Goal: Use online tool/utility: Utilize a website feature to perform a specific function

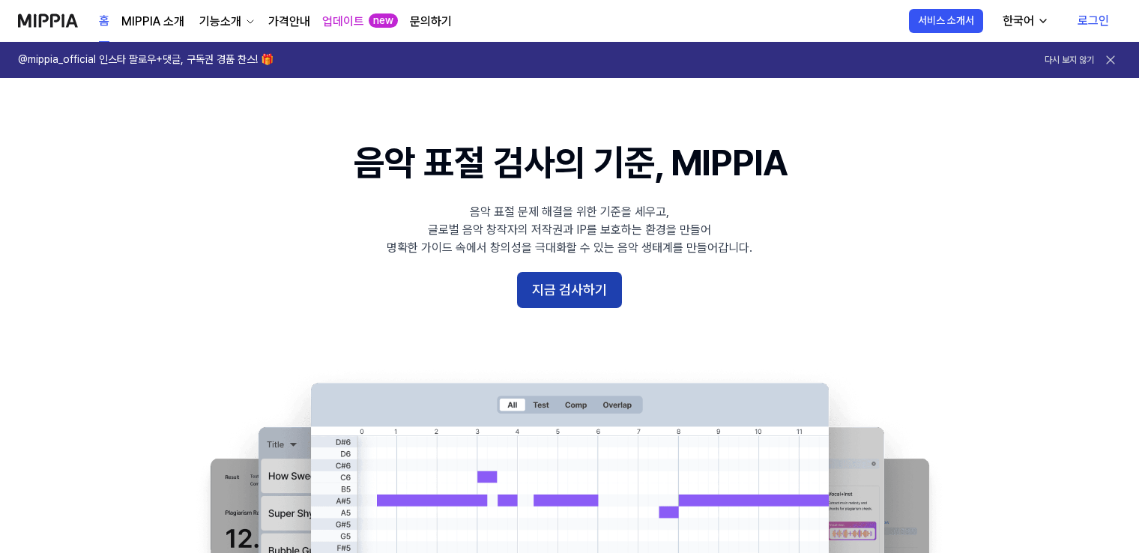
click at [566, 294] on button "지금 검사하기" at bounding box center [569, 290] width 105 height 36
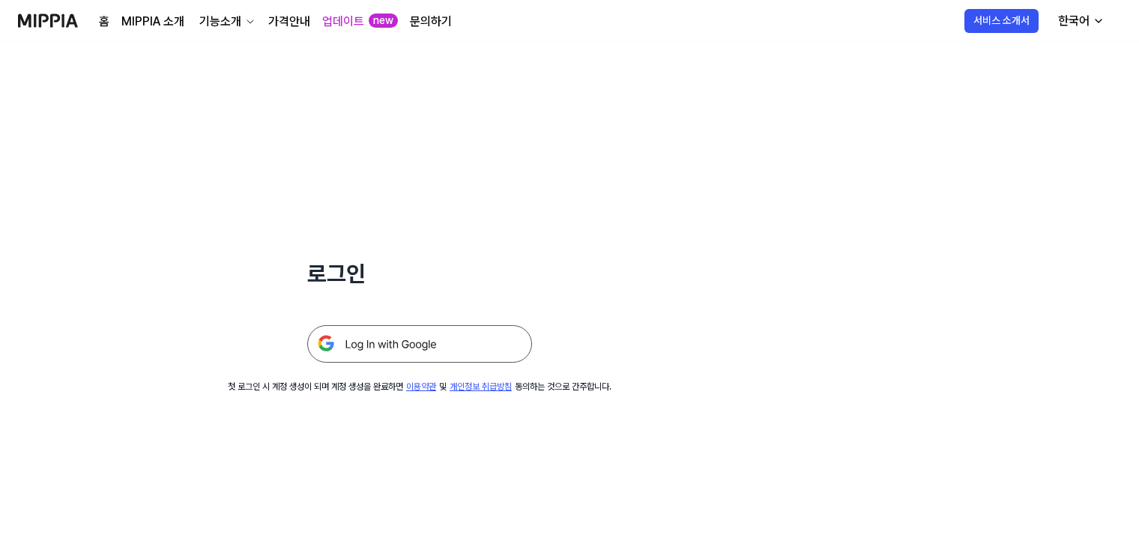
click at [482, 340] on img at bounding box center [419, 343] width 225 height 37
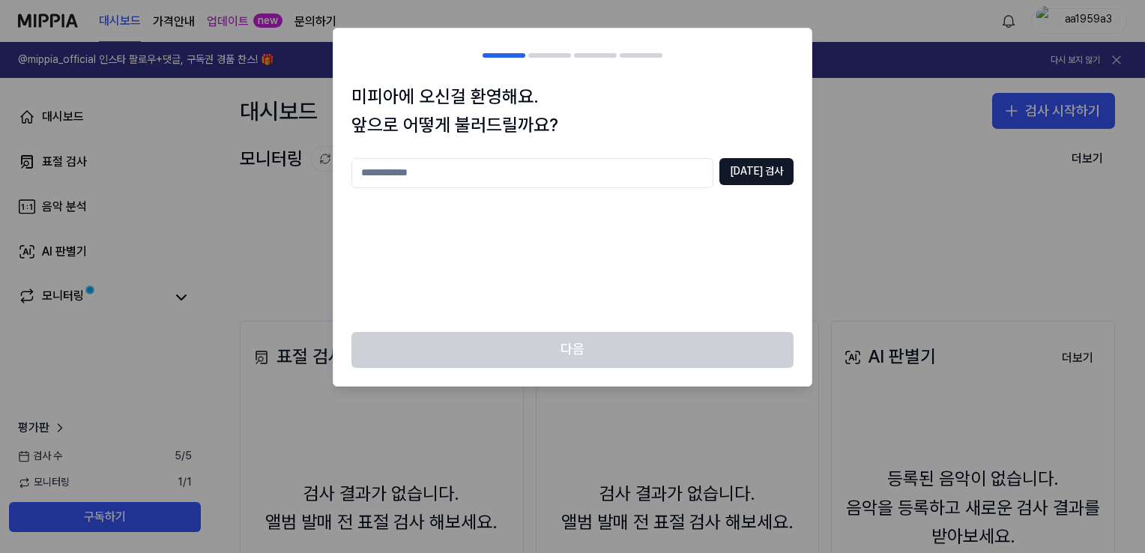
click at [670, 170] on input "text" at bounding box center [532, 173] width 362 height 30
type input "**"
click at [781, 172] on button "[DATE] 검사" at bounding box center [756, 171] width 74 height 27
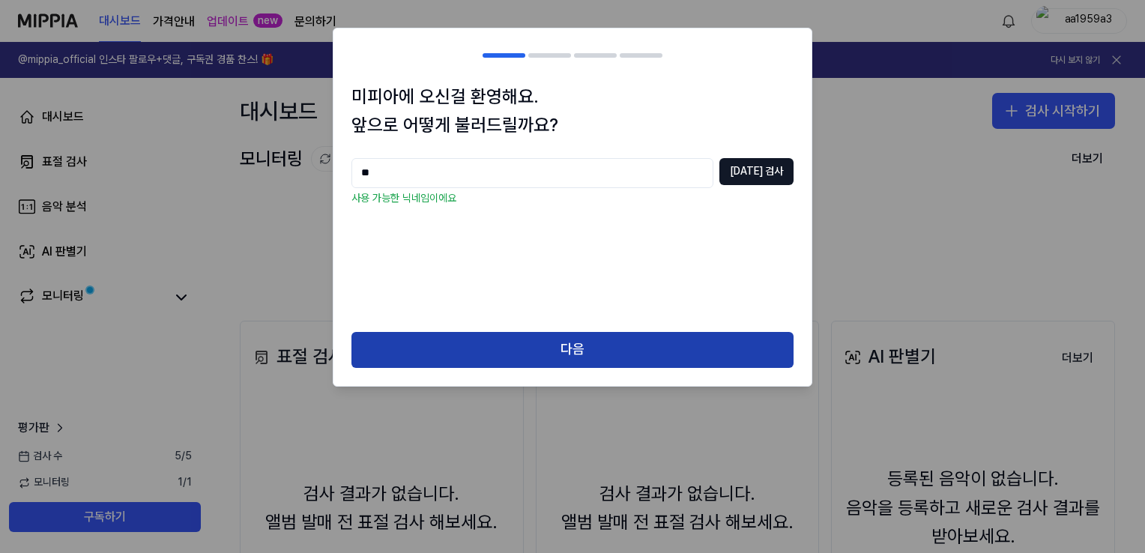
click at [661, 360] on button "다음" at bounding box center [572, 350] width 442 height 36
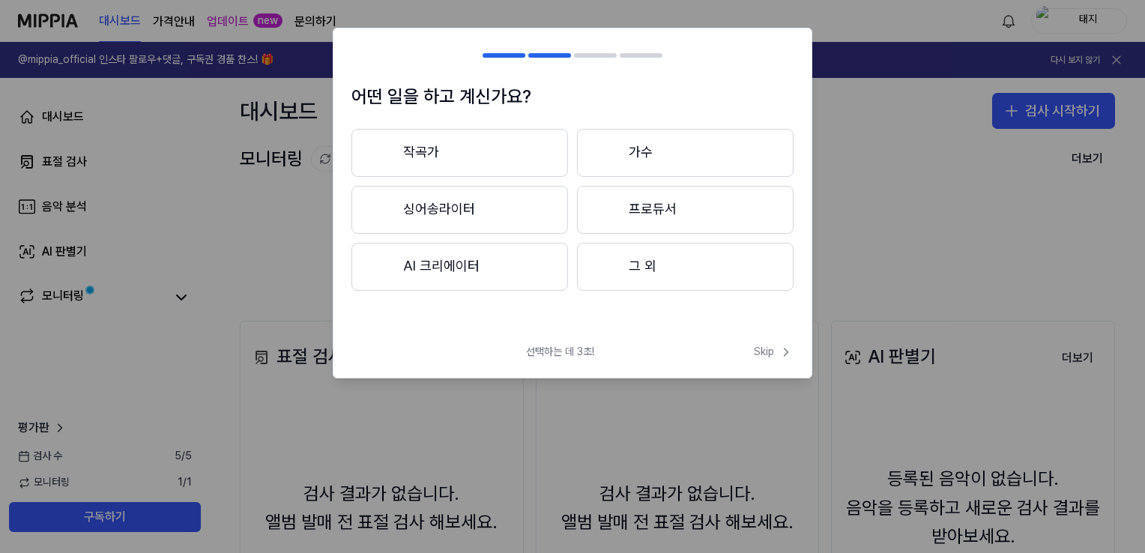
click at [655, 276] on button "그 외" at bounding box center [685, 267] width 216 height 48
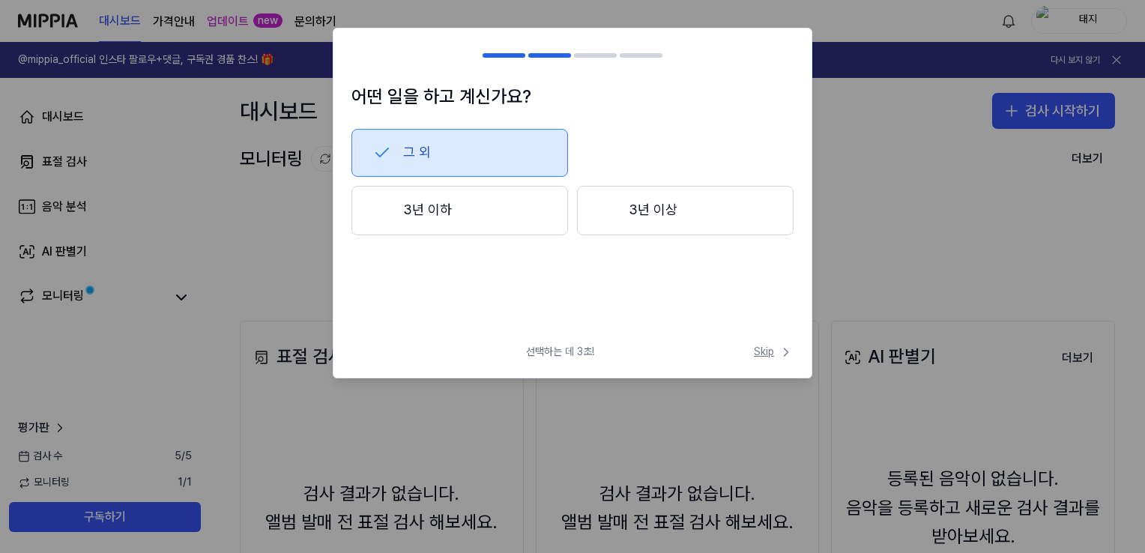
click at [775, 345] on span "Skip" at bounding box center [774, 352] width 40 height 15
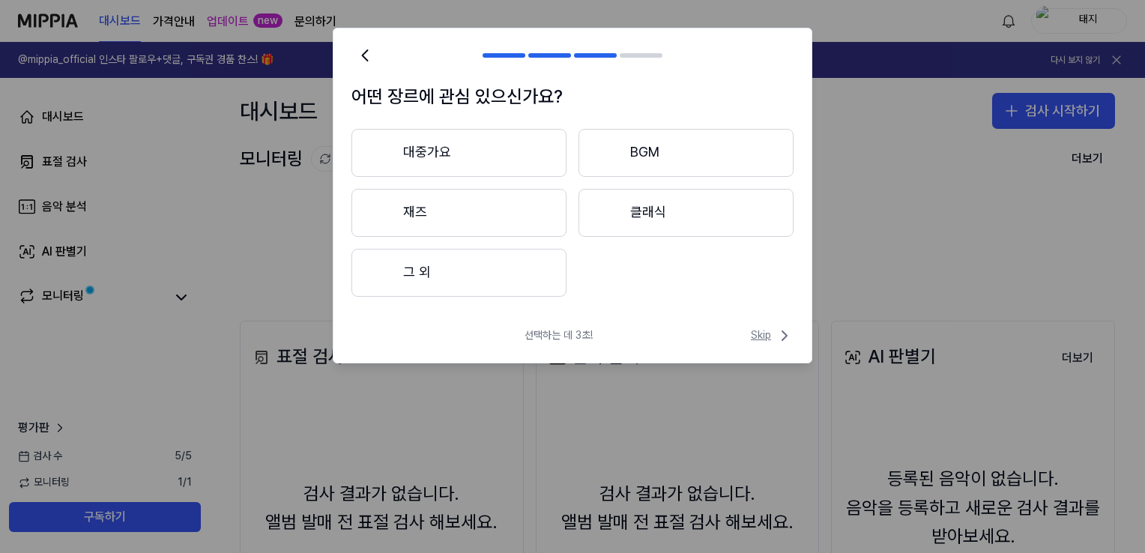
click at [755, 333] on span "Skip" at bounding box center [772, 336] width 43 height 18
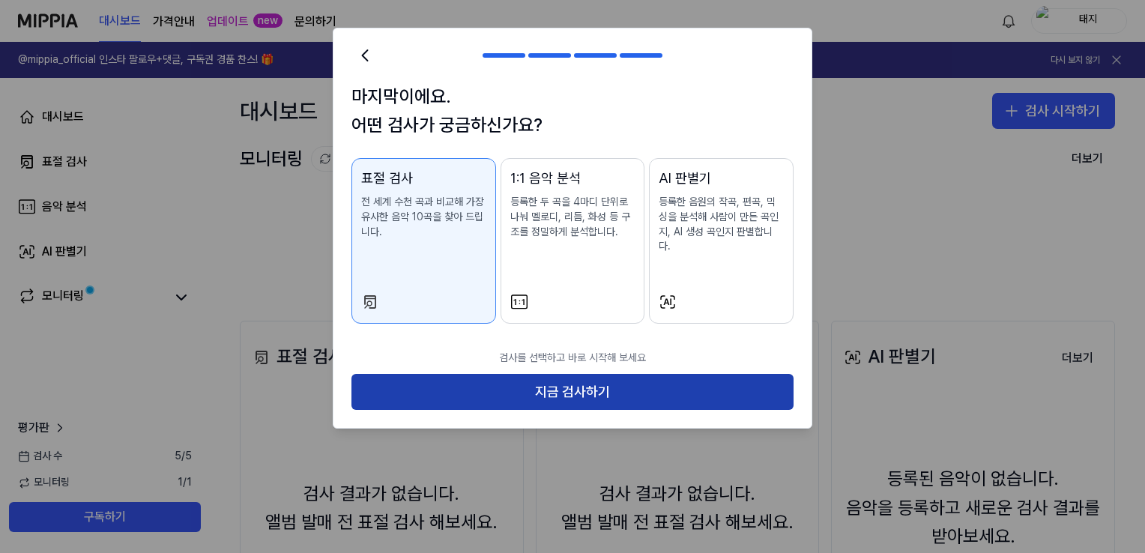
click at [679, 374] on button "지금 검사하기" at bounding box center [572, 392] width 442 height 36
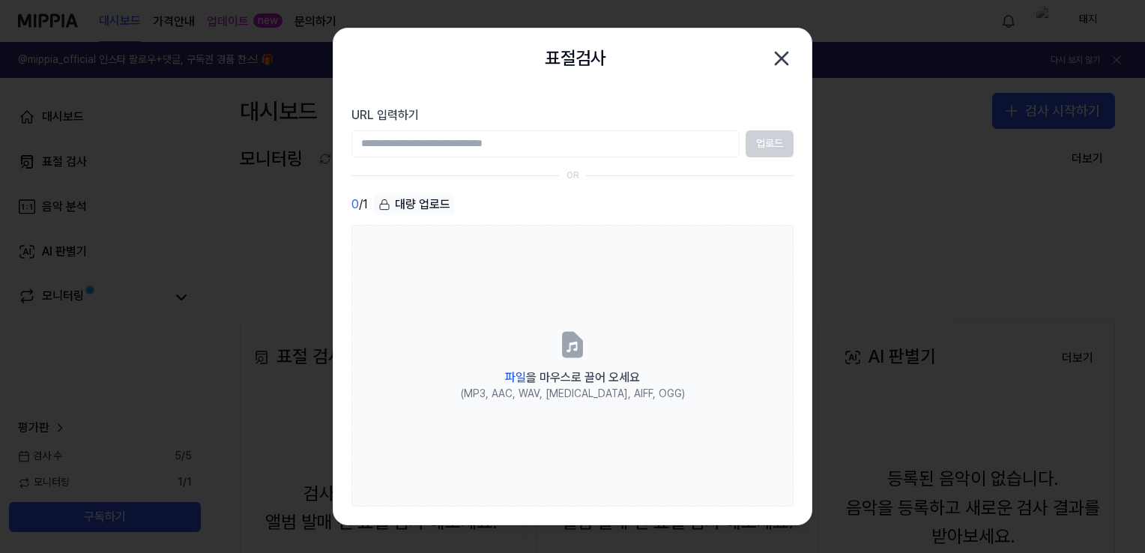
click at [530, 146] on input "URL 입력하기" at bounding box center [545, 143] width 388 height 27
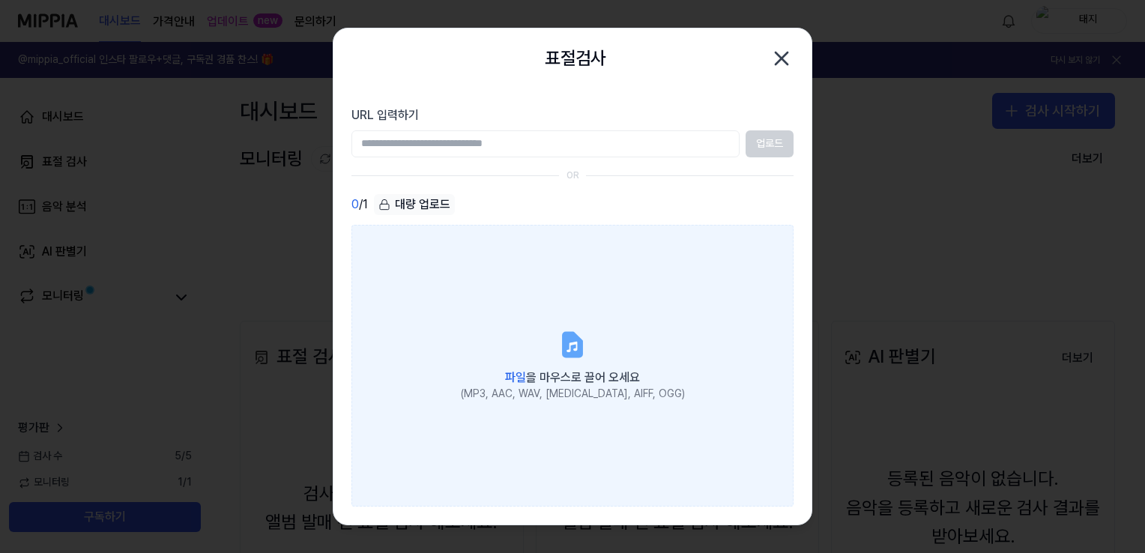
click at [577, 356] on icon at bounding box center [572, 344] width 18 height 23
click at [0, 0] on input "파일 을 마우스로 끌어 오세요 (MP3, AAC, WAV, [MEDICAL_DATA], AIFF, OGG)" at bounding box center [0, 0] width 0 height 0
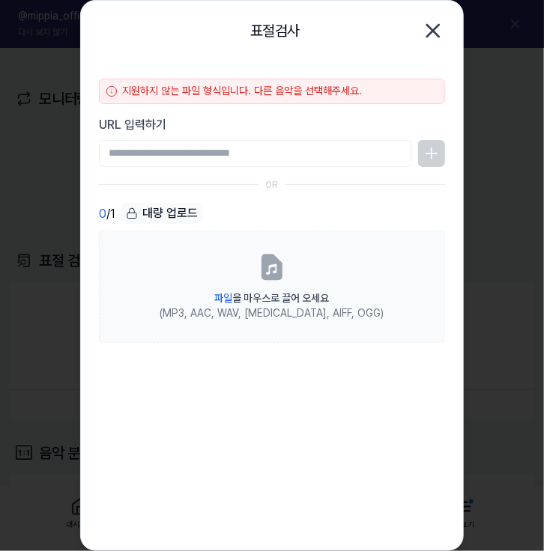
click at [437, 37] on icon "button" at bounding box center [433, 31] width 24 height 24
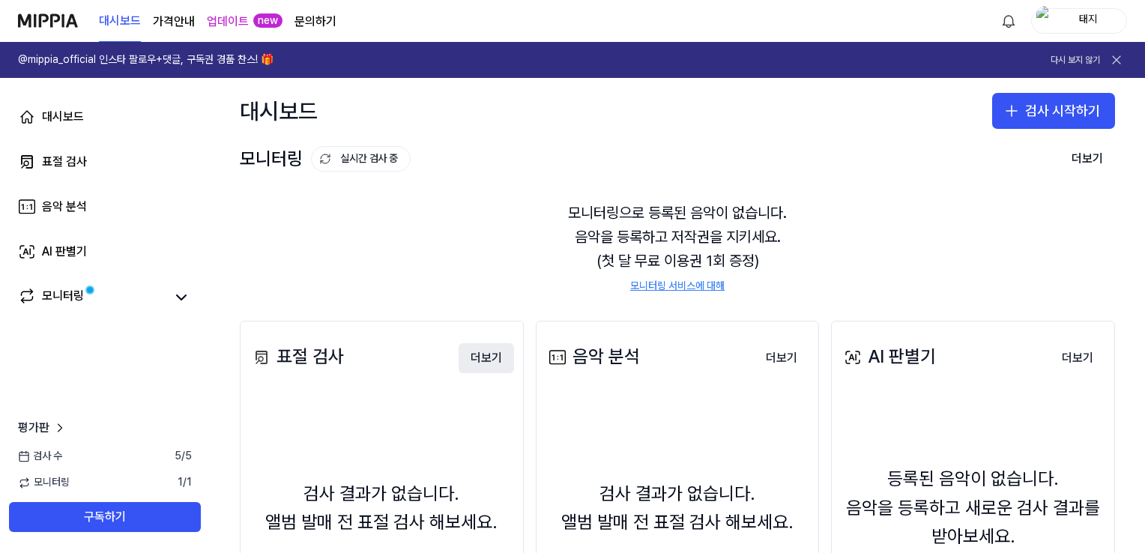
click at [479, 351] on button "더보기" at bounding box center [485, 358] width 55 height 30
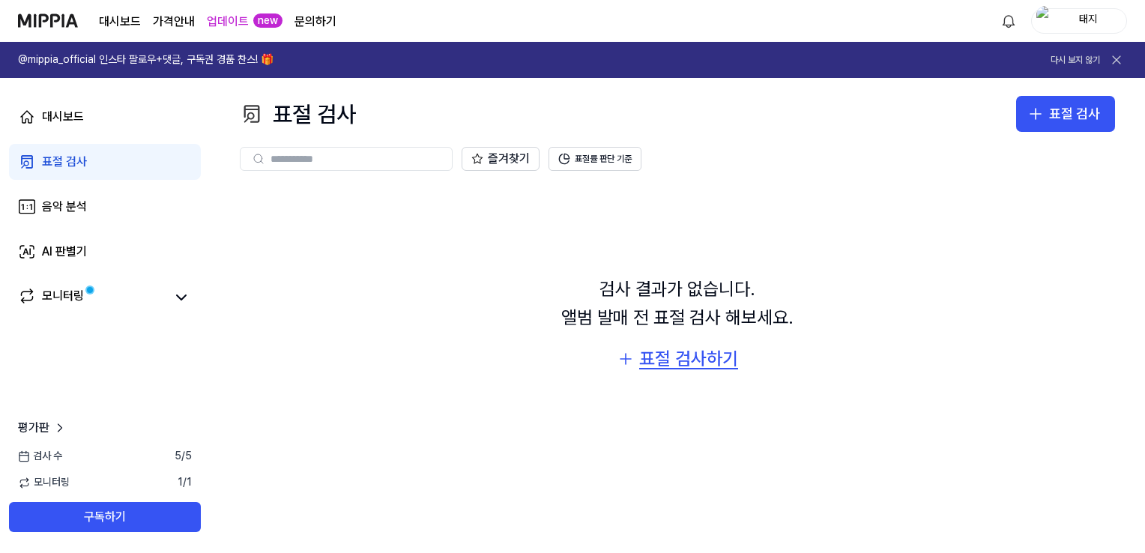
click at [697, 363] on div "표절 검사하기" at bounding box center [688, 359] width 99 height 28
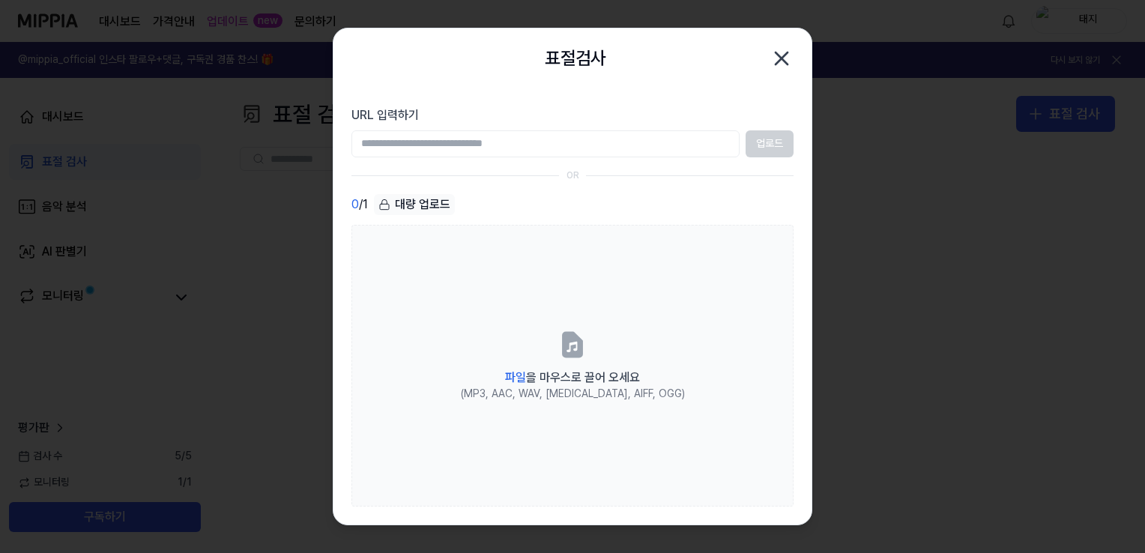
click at [788, 55] on icon "button" at bounding box center [781, 58] width 24 height 24
